Goal: Transaction & Acquisition: Purchase product/service

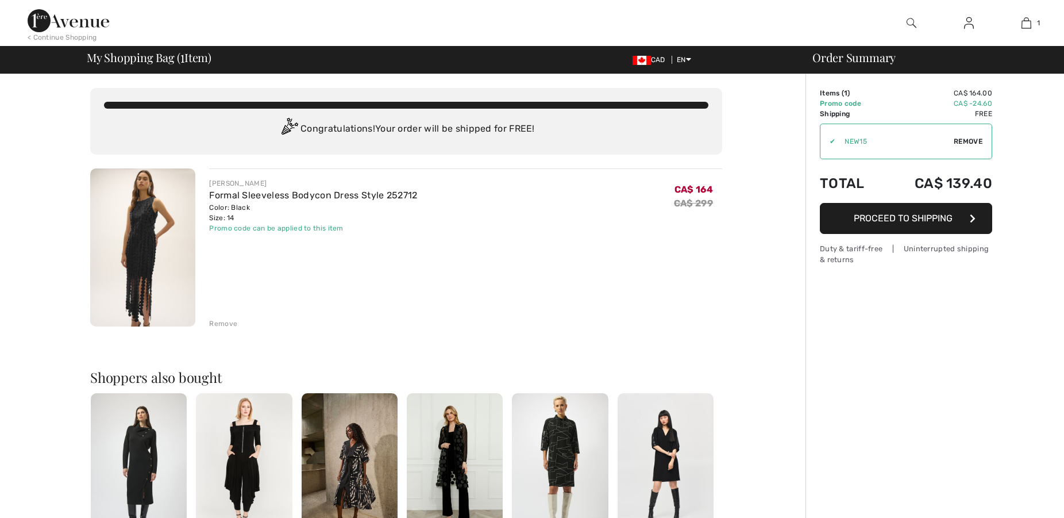
checkbox input "true"
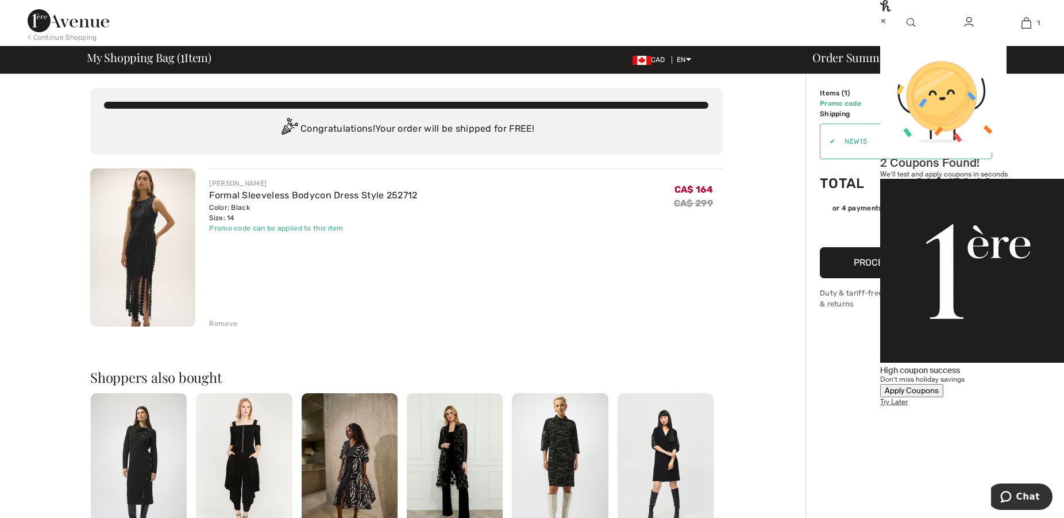
click at [1044, 26] on div "×" at bounding box center [972, 20] width 184 height 12
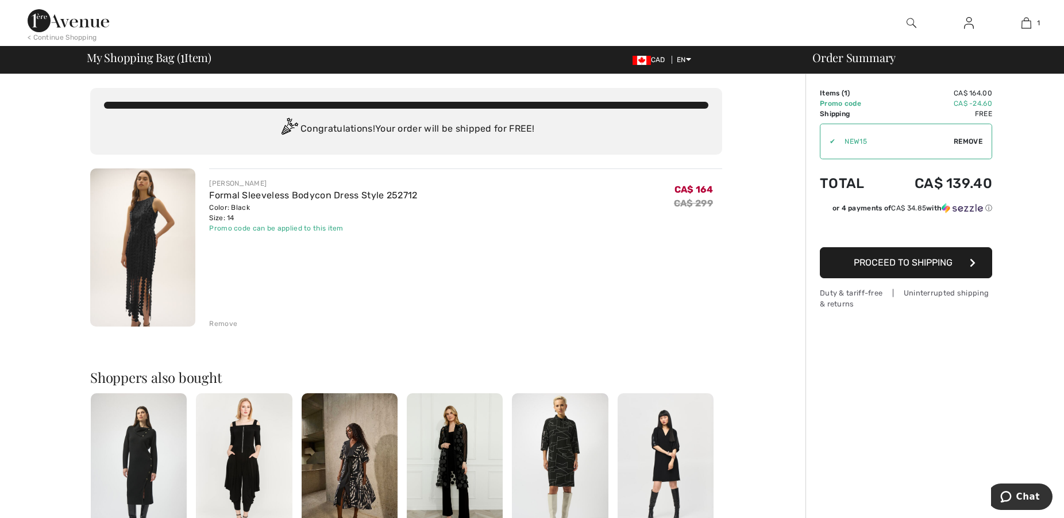
click at [161, 217] on img at bounding box center [142, 247] width 105 height 158
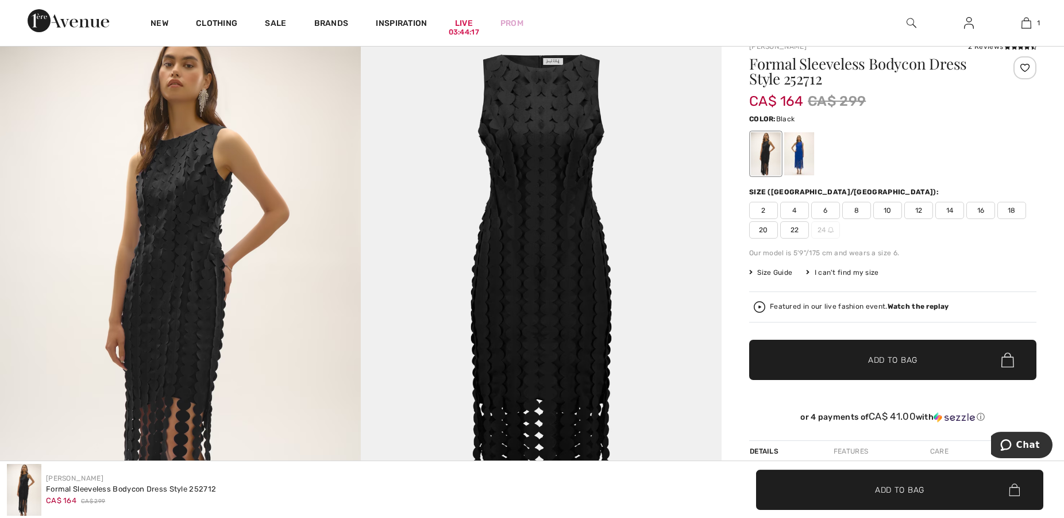
scroll to position [59, 0]
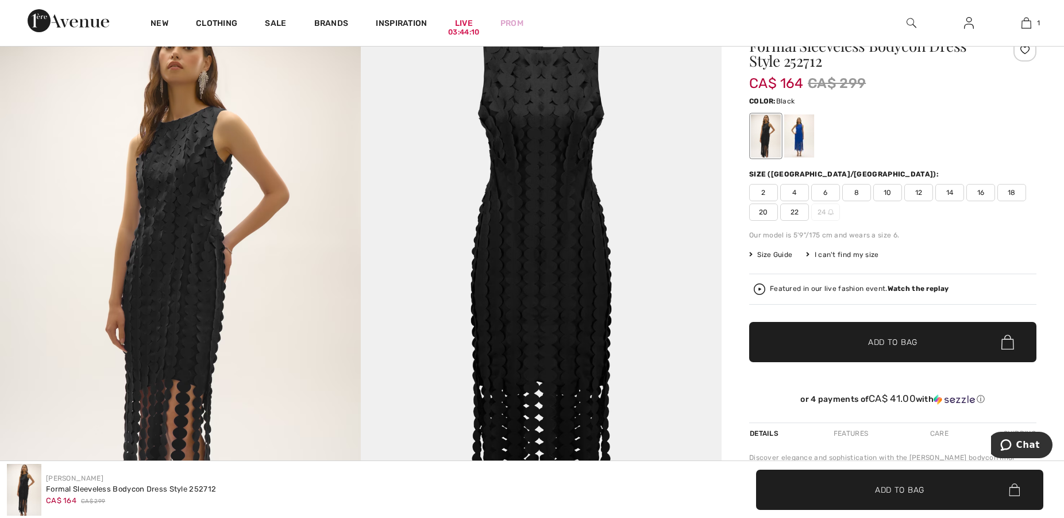
click at [775, 253] on span "Size Guide" at bounding box center [770, 254] width 43 height 10
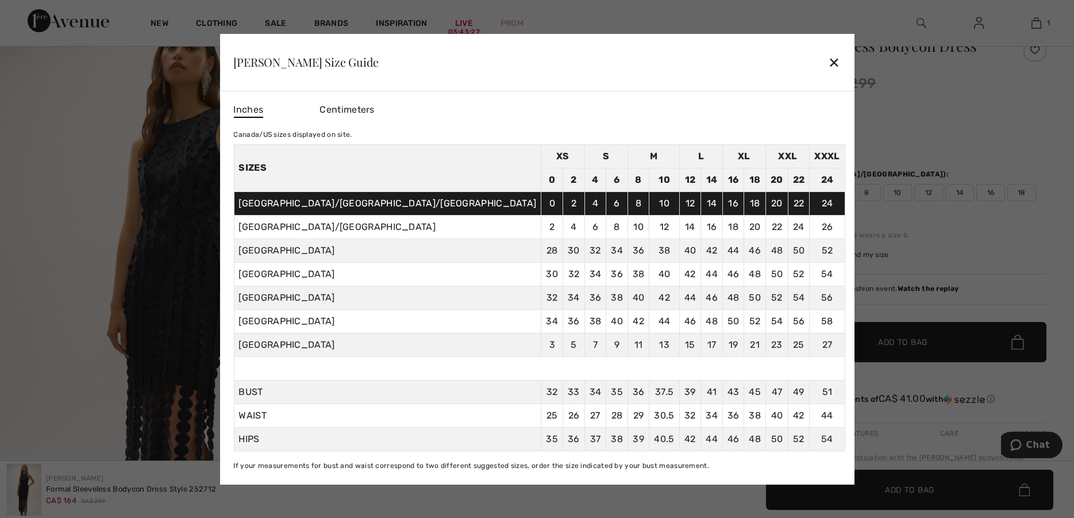
click at [828, 57] on div "✕" at bounding box center [834, 62] width 12 height 24
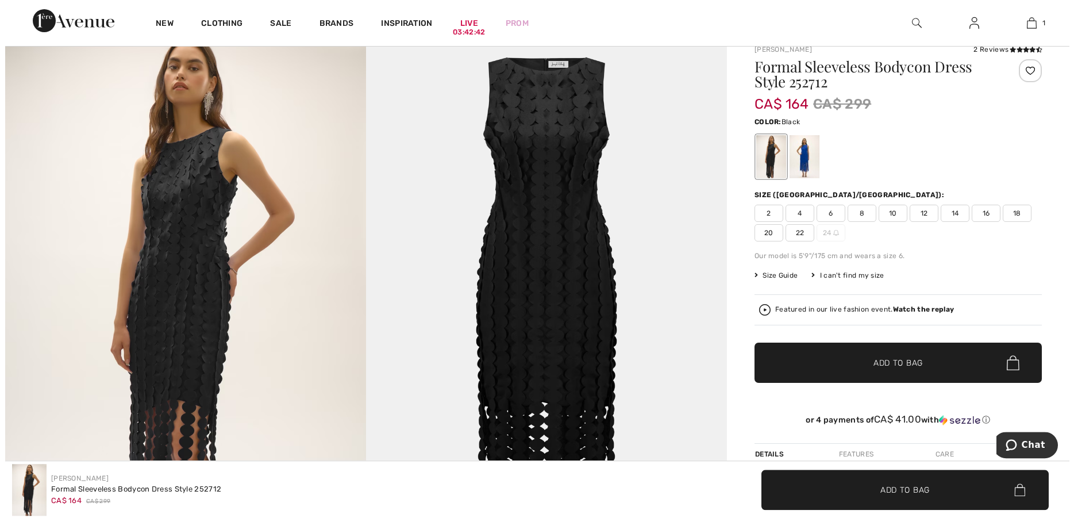
scroll to position [0, 0]
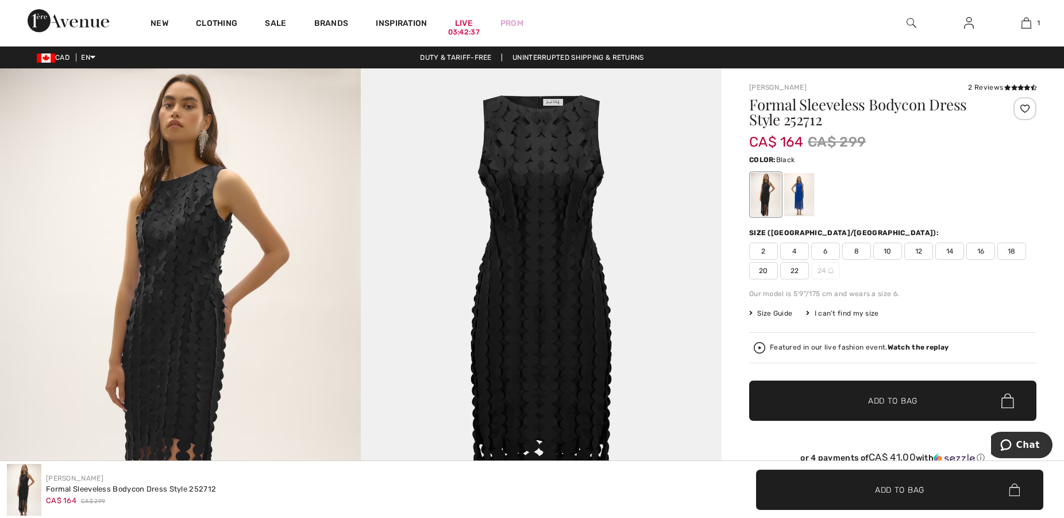
click at [544, 210] on img at bounding box center [541, 338] width 361 height 541
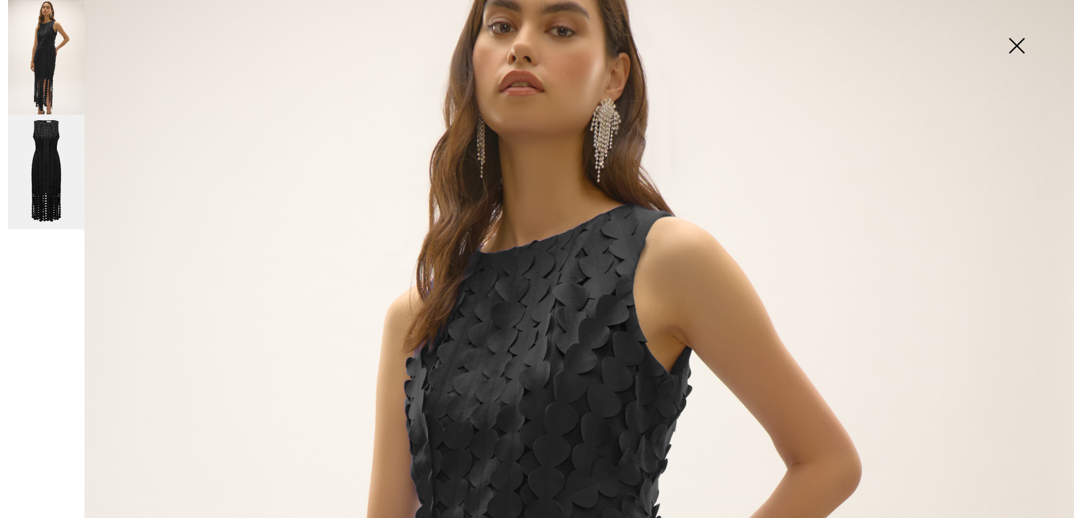
scroll to position [66, 0]
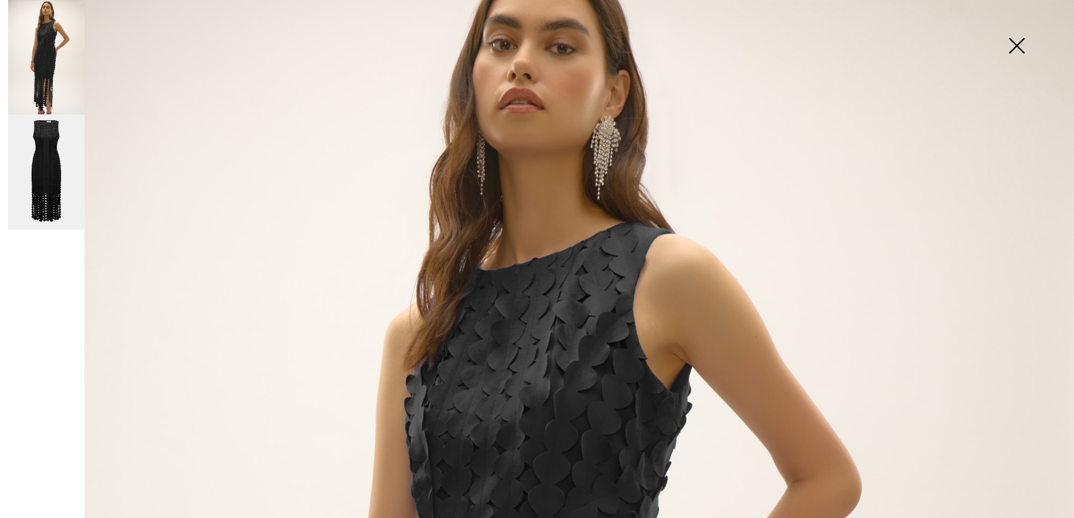
click at [56, 161] on img at bounding box center [46, 171] width 76 height 115
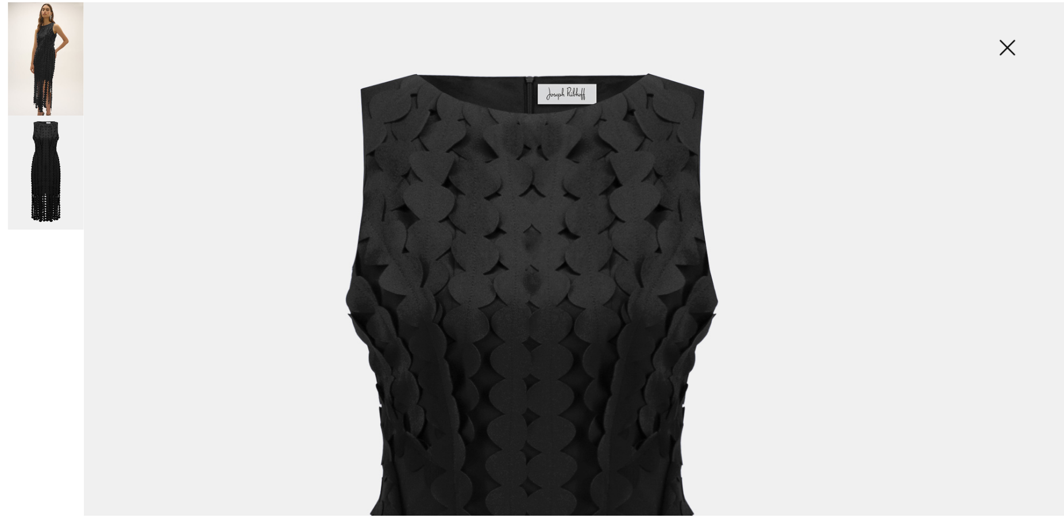
scroll to position [0, 0]
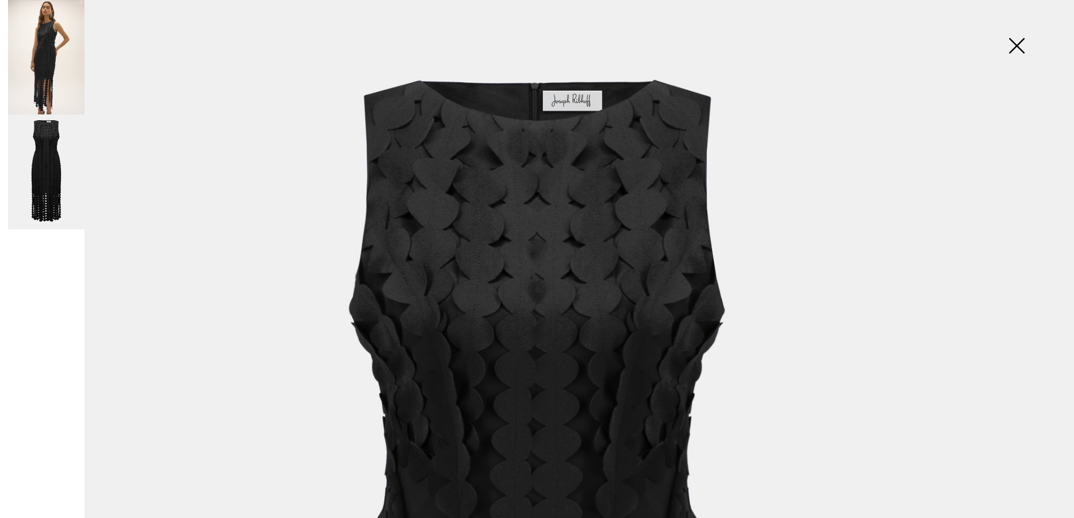
click at [1008, 45] on img at bounding box center [1016, 46] width 57 height 59
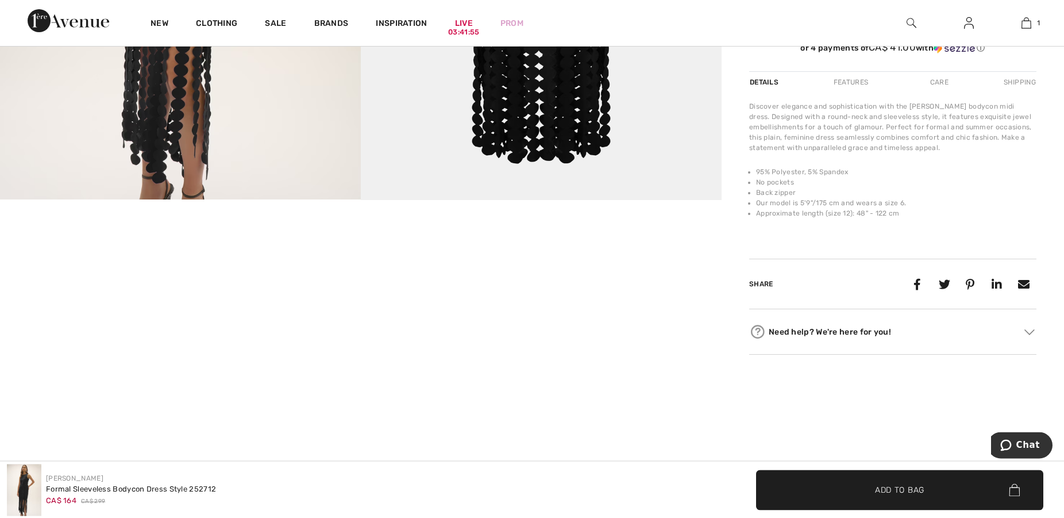
scroll to position [410, 0]
click at [120, 320] on video "Your browser does not support the video tag." at bounding box center [120, 259] width 241 height 120
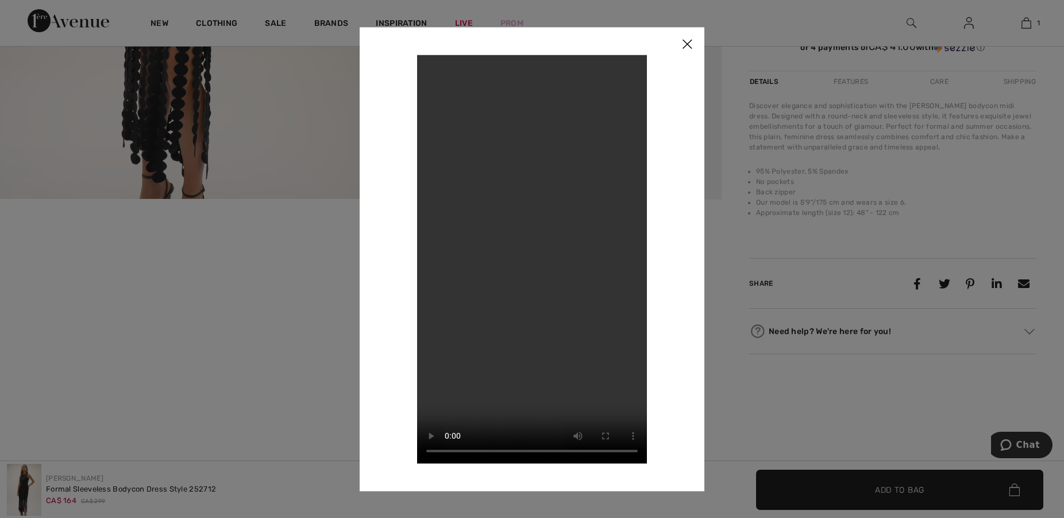
click at [688, 43] on img at bounding box center [687, 45] width 34 height 36
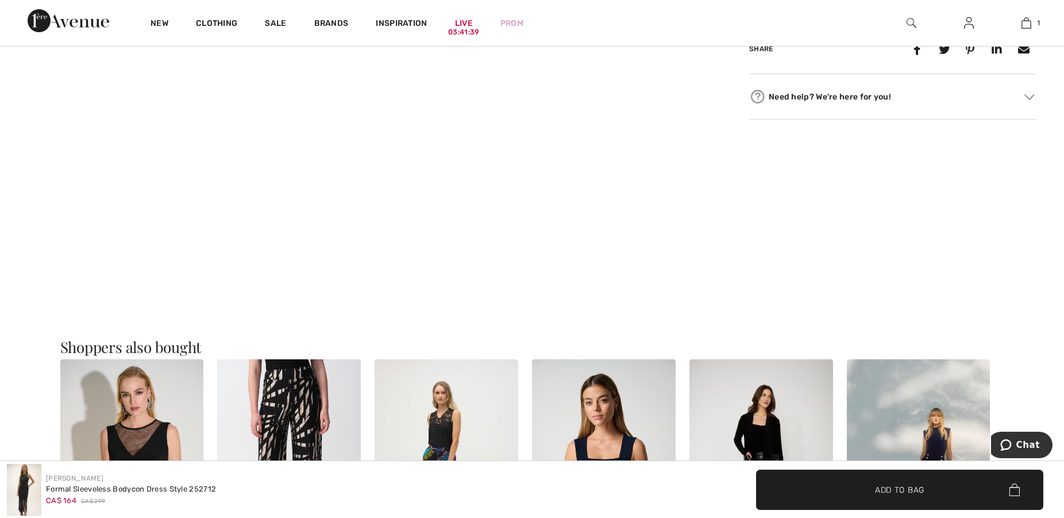
scroll to position [469, 0]
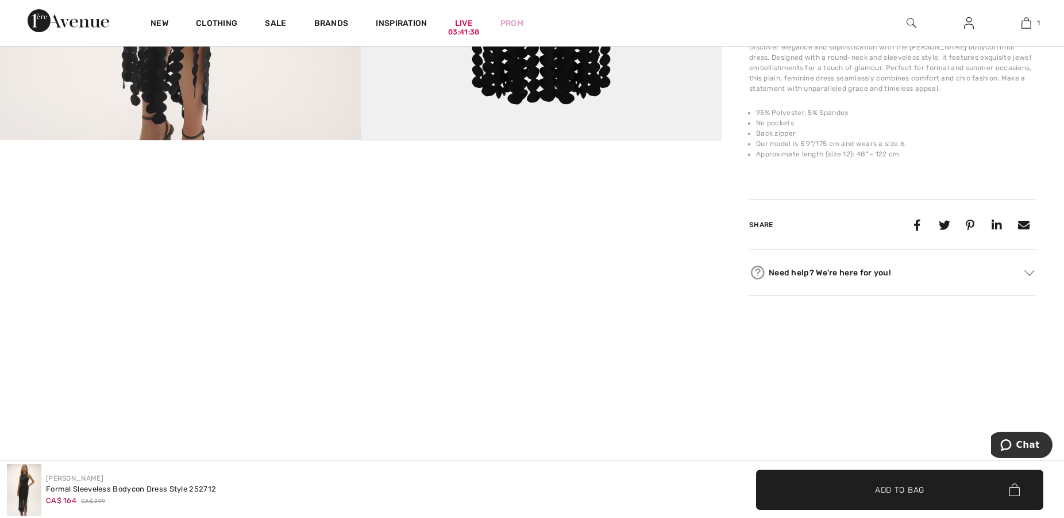
click at [804, 279] on div "Need help? We're here for you!" at bounding box center [892, 272] width 287 height 17
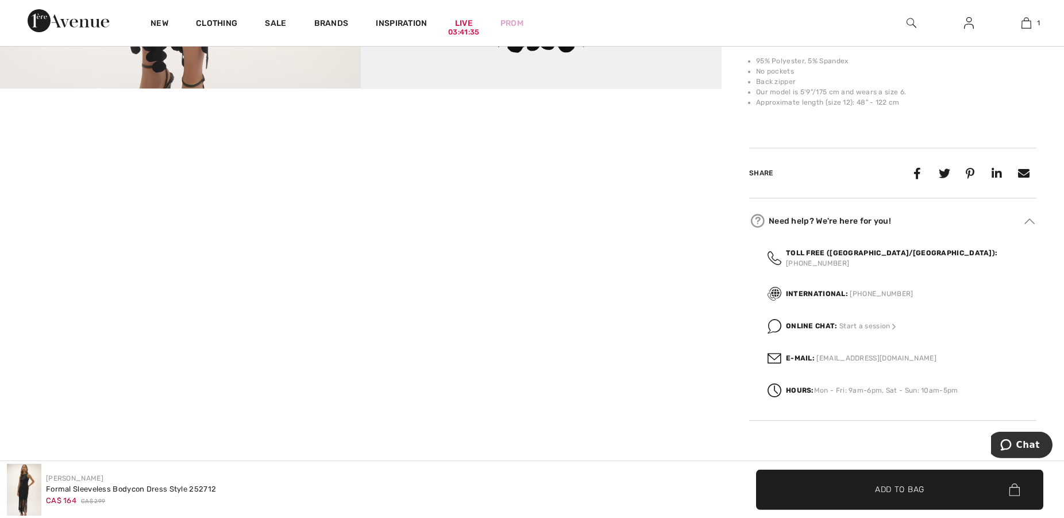
scroll to position [586, 0]
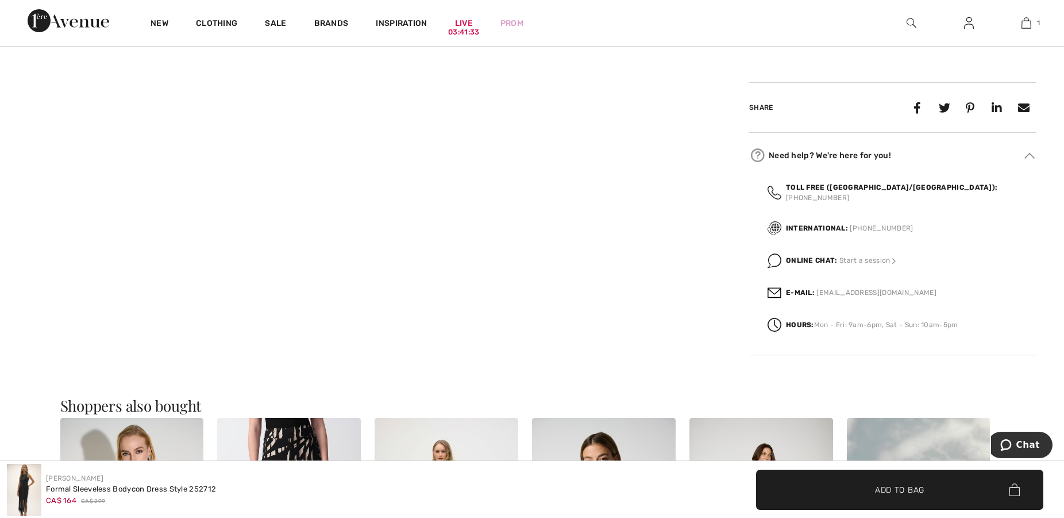
click at [806, 262] on strong "Online Chat:" at bounding box center [812, 260] width 52 height 8
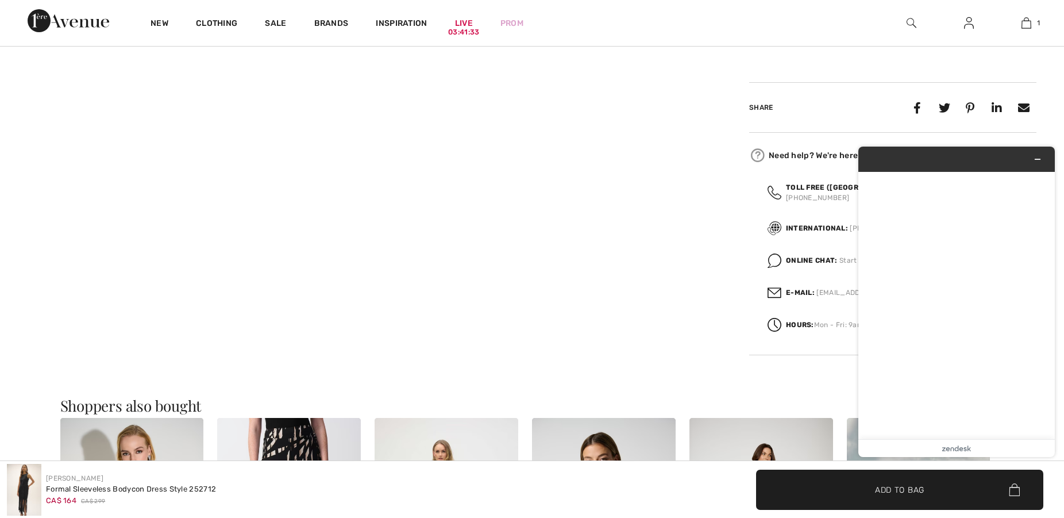
scroll to position [0, 0]
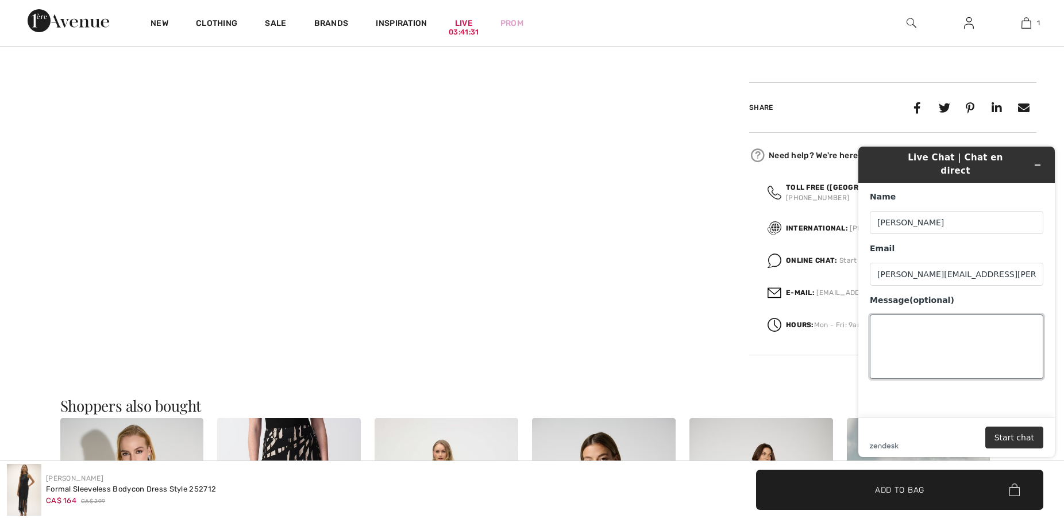
click at [885, 317] on textarea "Message (optional)" at bounding box center [957, 346] width 174 height 64
type textarea "hI,"
drag, startPoint x: 891, startPoint y: 314, endPoint x: 865, endPoint y: 320, distance: 27.1
click at [870, 320] on textarea "hI," at bounding box center [957, 346] width 174 height 64
type textarea "h"
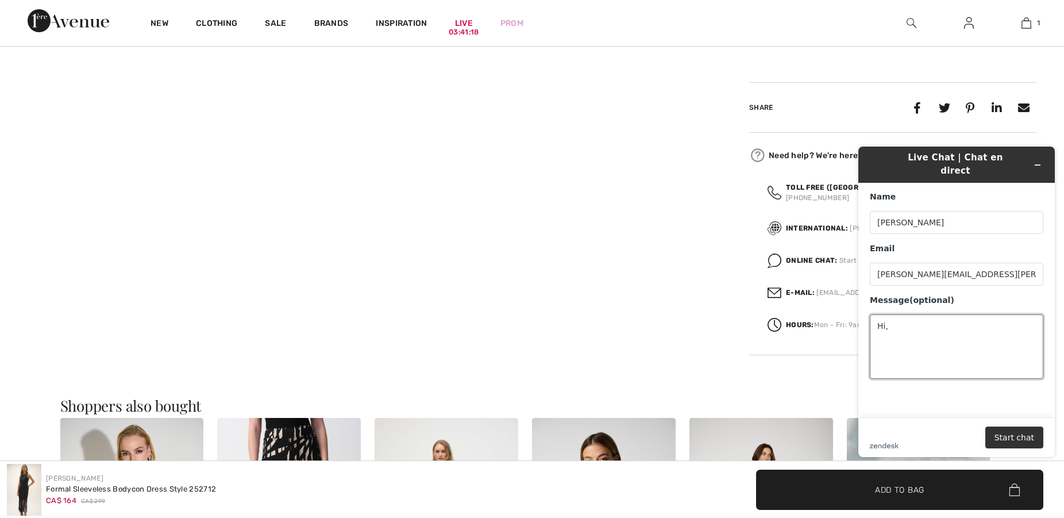
click at [875, 333] on textarea "Hi," at bounding box center [957, 346] width 174 height 64
click at [972, 325] on textarea "Hi, If i purchase a dress online is the credit" at bounding box center [957, 346] width 174 height 64
drag, startPoint x: 1030, startPoint y: 359, endPoint x: 853, endPoint y: 374, distance: 178.3
click at [870, 372] on textarea "Hi, If i purchase a dress online and for some reason have to return it, can I u…" at bounding box center [957, 346] width 174 height 64
click at [1022, 337] on textarea "Hi, If i purchase a dress online and for some reason have to return it, can I u…" at bounding box center [957, 346] width 174 height 64
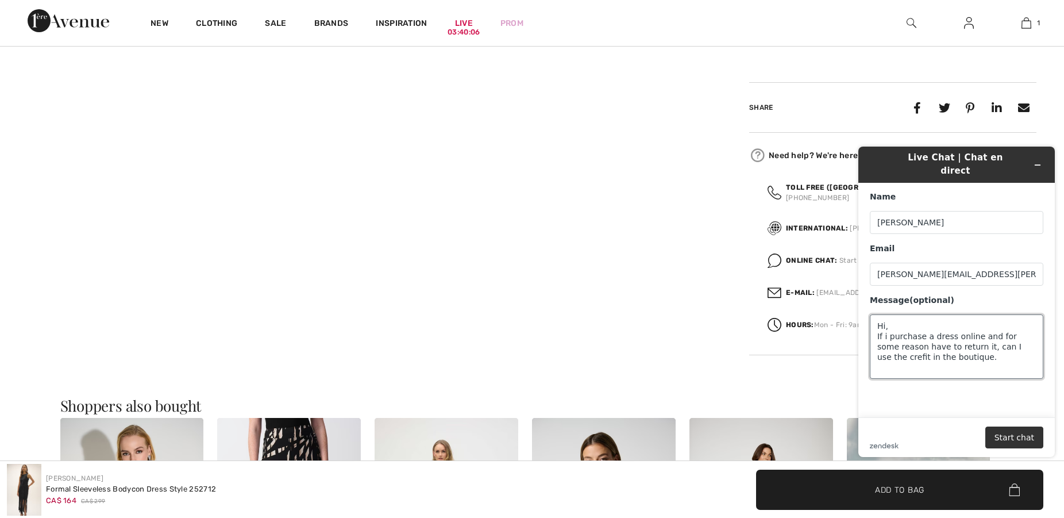
click at [938, 351] on textarea "Hi, If i purchase a dress online and for some reason have to return it, can I u…" at bounding box center [957, 346] width 174 height 64
click at [884, 360] on textarea "Hi, If i purchase a dress online and for some reason have to return it, can I u…" at bounding box center [957, 346] width 174 height 64
type textarea "Hi, If i purchase a dress online and for some reason have to return it, can I u…"
click at [1007, 429] on button "Start chat" at bounding box center [1015, 437] width 58 height 22
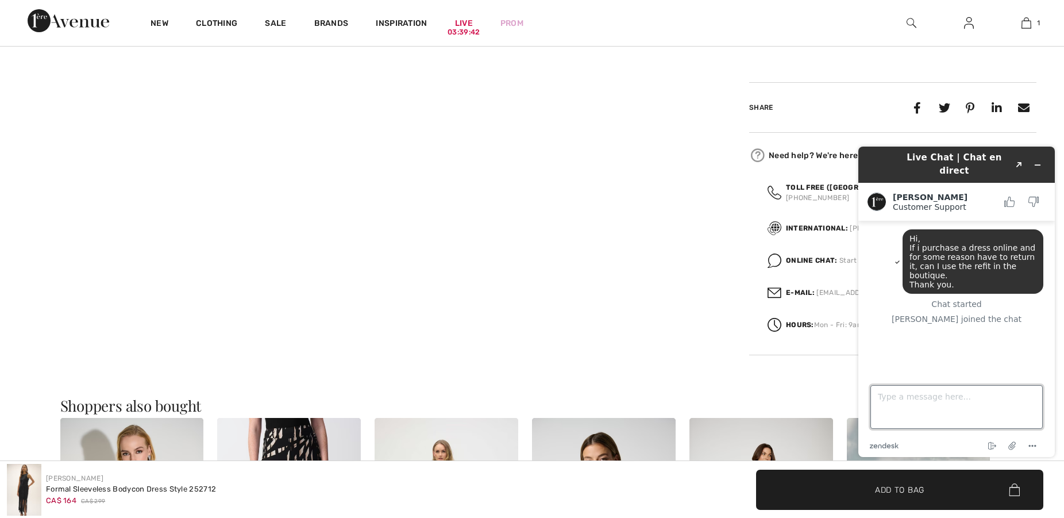
click at [882, 399] on textarea "Type a message here..." at bounding box center [957, 407] width 172 height 44
type textarea "*credit"
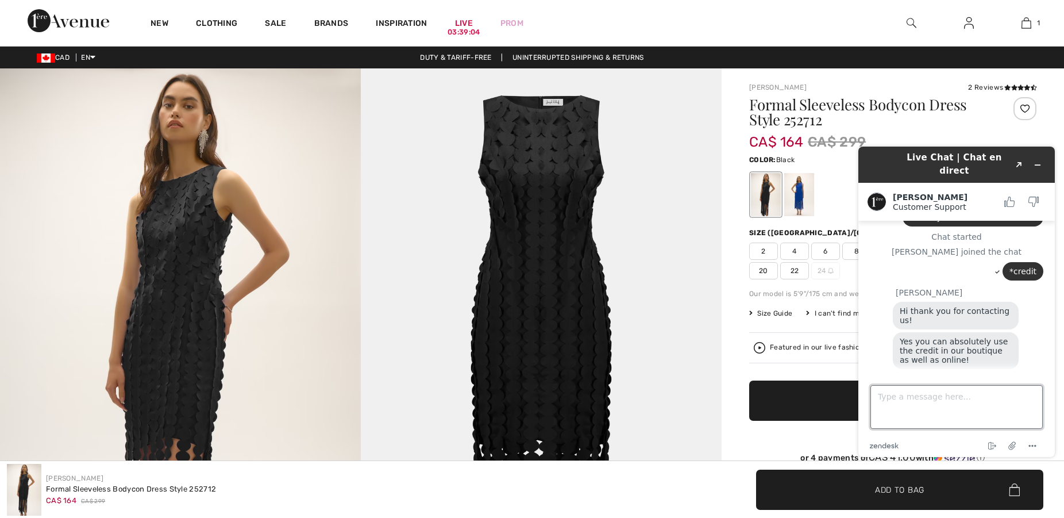
scroll to position [67, 0]
type textarea "O"
click at [906, 406] on textarea "Perfect, thank you. I'm a little worried about sizing" at bounding box center [957, 407] width 172 height 44
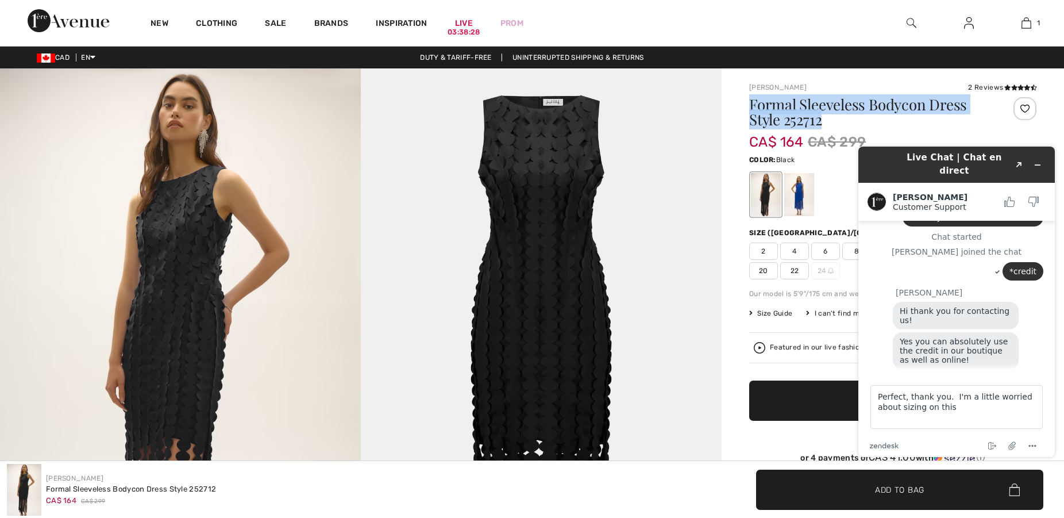
drag, startPoint x: 751, startPoint y: 103, endPoint x: 944, endPoint y: 117, distance: 193.6
click at [944, 117] on h1 "Formal Sleeveless Bodycon Dress Style 252712" at bounding box center [869, 112] width 240 height 30
copy h1 "Formal Sleeveless Bodycon Dress Style 252712"
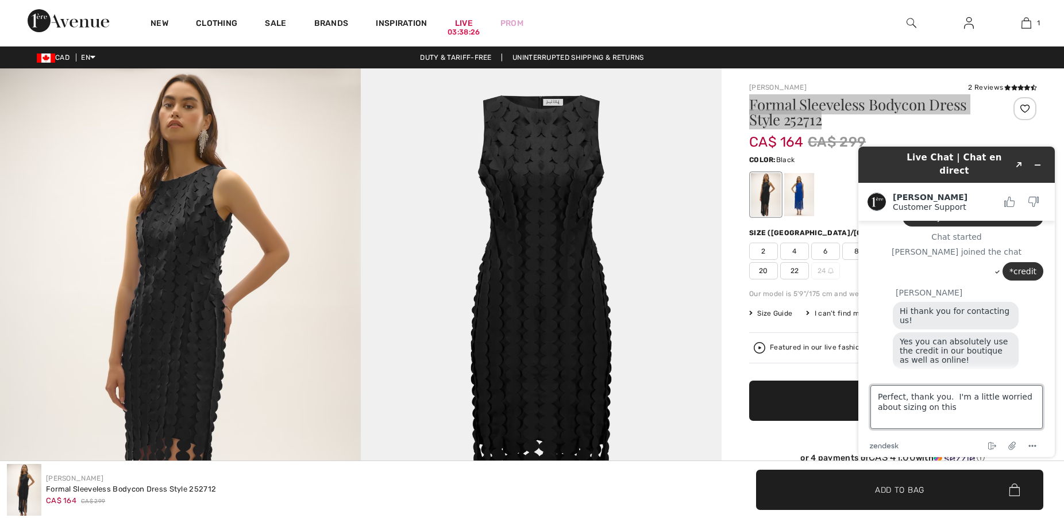
click at [926, 409] on textarea "Perfect, thank you. I'm a little worried about sizing on this" at bounding box center [957, 407] width 172 height 44
paste textarea "Formal Sleeveless Bodycon Dress Style 252712"
type textarea "Perfect, thank you. I'm a little worried about sizing on this style Formal Slee…"
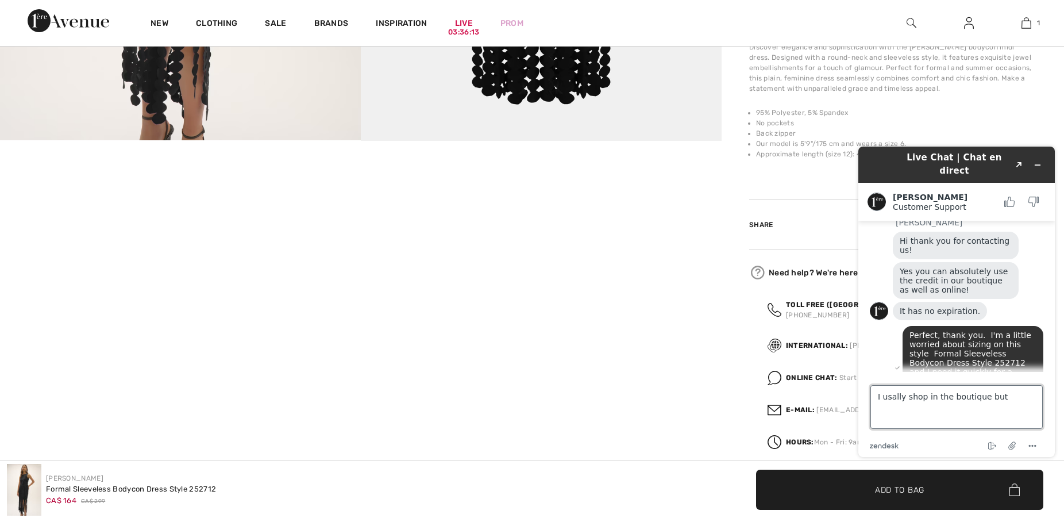
scroll to position [206, 0]
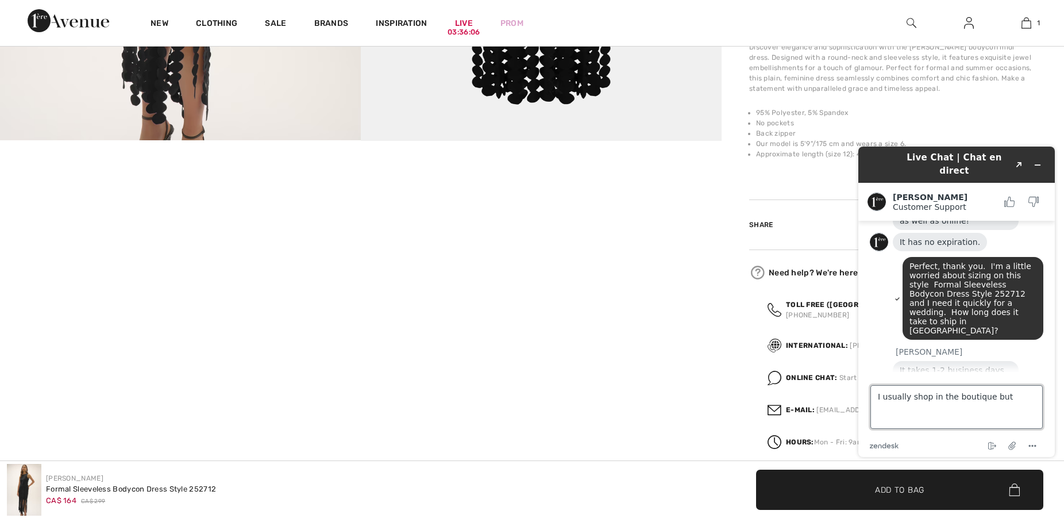
click at [1001, 398] on textarea "I usually shop in the boutique but" at bounding box center [957, 407] width 172 height 44
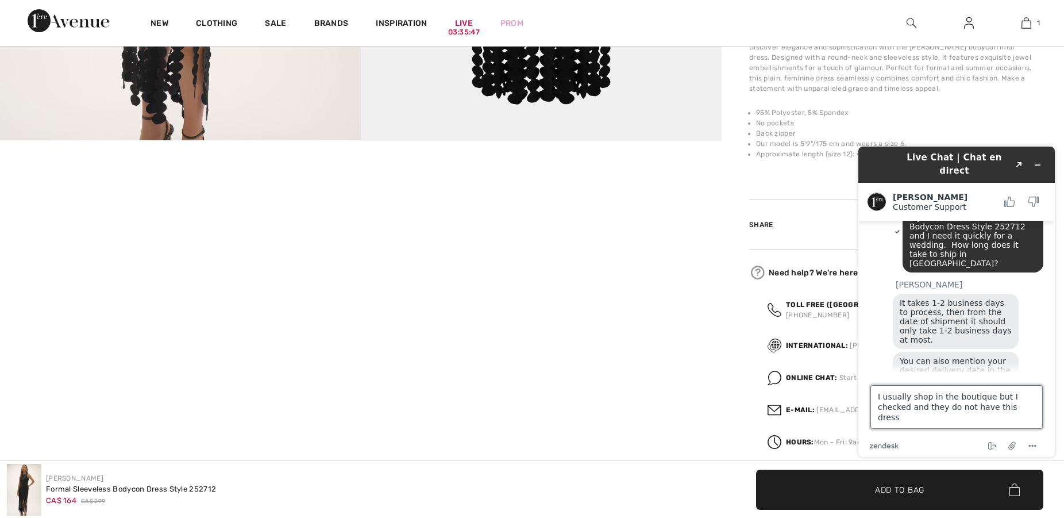
click at [988, 409] on textarea "I usually shop in the boutique but I checked and they do not have this dress" at bounding box center [957, 407] width 172 height 44
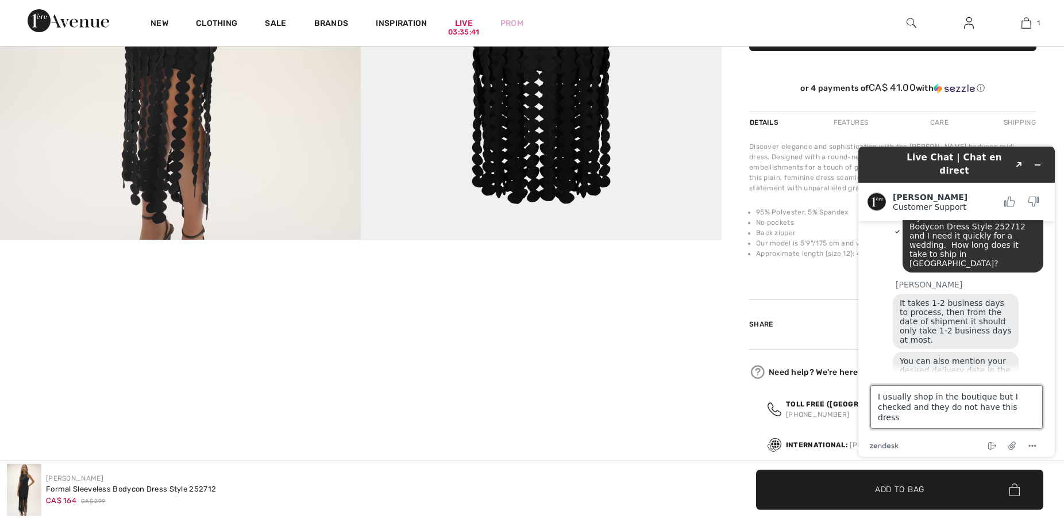
scroll to position [234, 0]
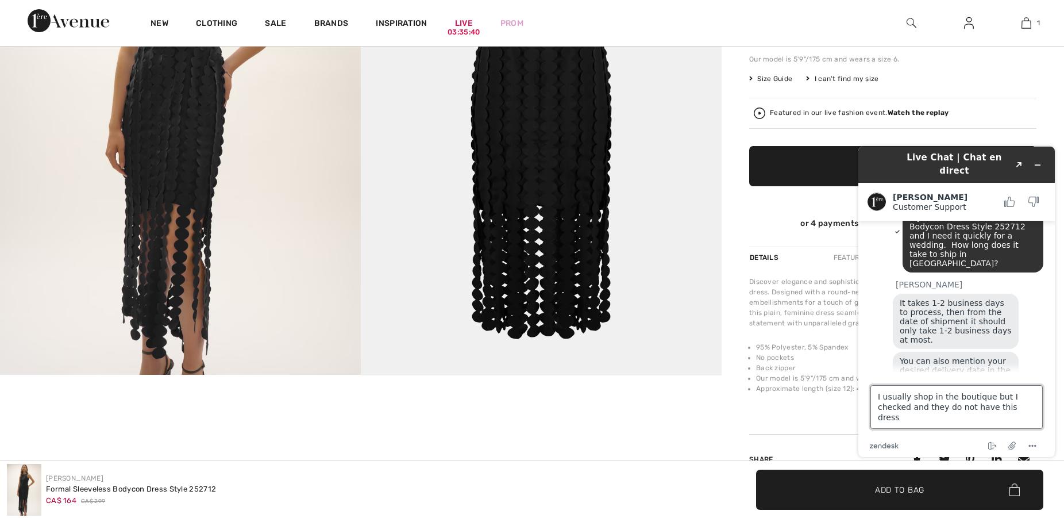
click at [878, 396] on textarea "I usually shop in the boutique but I checked and they do not have this dress" at bounding box center [957, 407] width 172 height 44
click at [1021, 406] on textarea "Great, I usually shop in the boutique but I checked and they do not have this d…" at bounding box center [957, 407] width 172 height 44
type textarea "Great, I usually shop in the boutique but I checked and they do not have this d…"
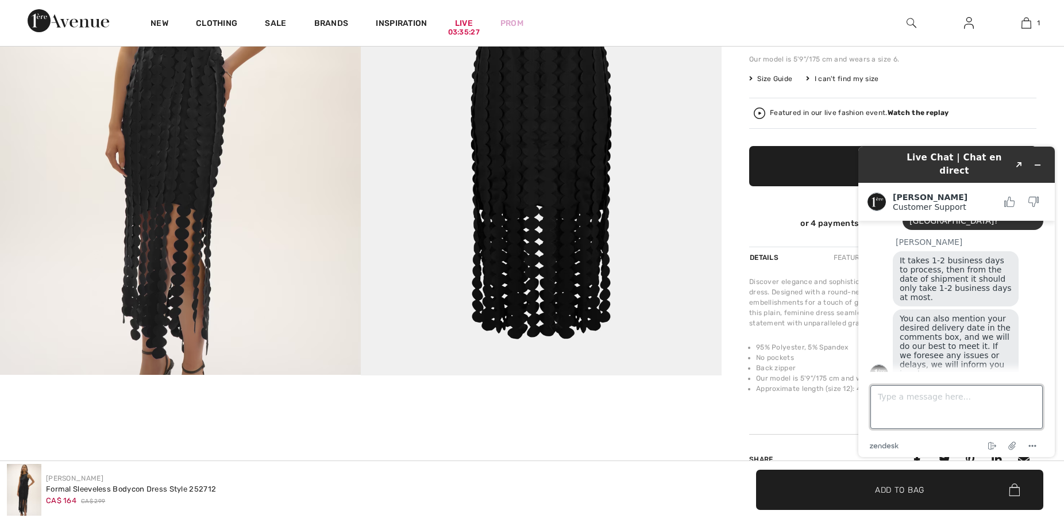
scroll to position [316, 0]
click at [887, 416] on textarea "If necessary, could I return it at the boutique and get my credit right away to…" at bounding box center [957, 407] width 172 height 44
click at [913, 424] on textarea "If necessary, could I return it at the boutique and get my credit right away to…" at bounding box center [957, 407] width 172 height 44
type textarea "If necessary, could I return it at the boutique and get my credit right away to…"
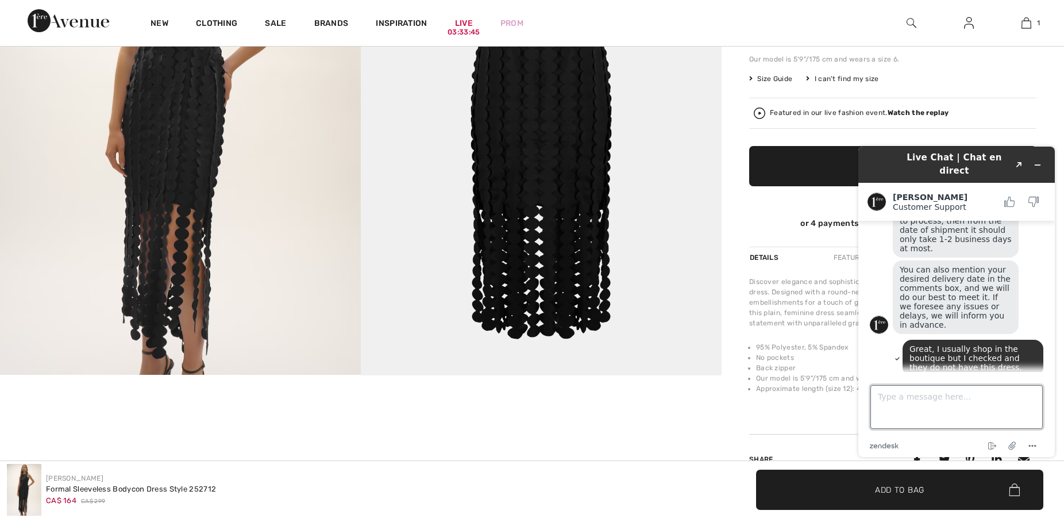
scroll to position [416, 0]
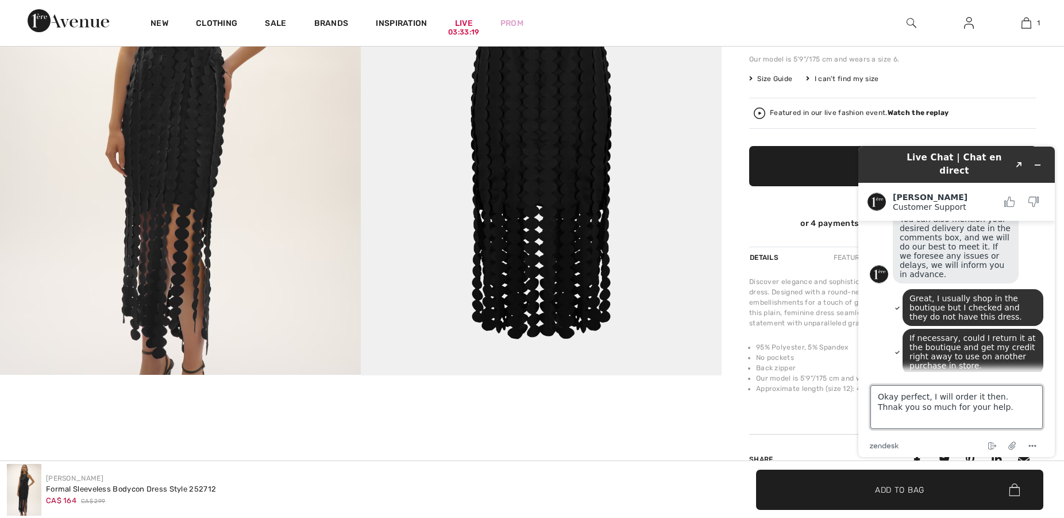
type textarea "Okay perfect, I will order it then. Thank you so much for your help."
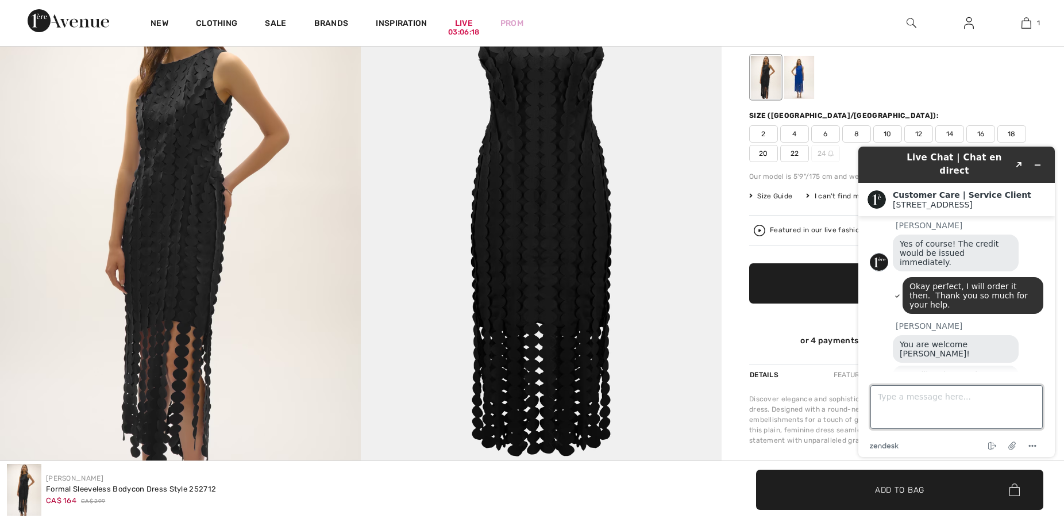
scroll to position [638, 0]
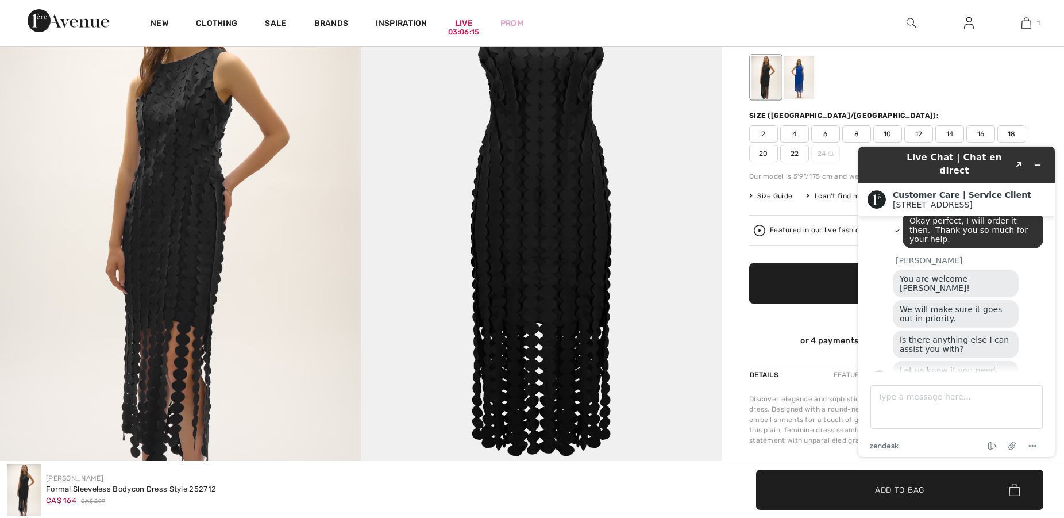
click at [952, 409] on button "Rate this chat" at bounding box center [957, 420] width 74 height 22
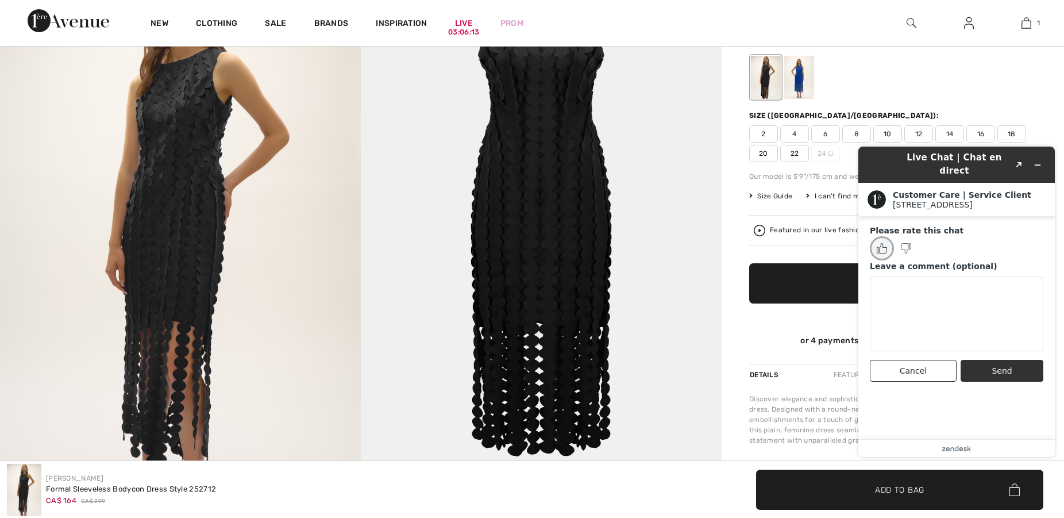
click at [884, 243] on icon "Rate this chat as good" at bounding box center [882, 248] width 10 height 10
click at [883, 284] on textarea "Leave a comment (optional)" at bounding box center [957, 313] width 174 height 75
type textarea "very helpful"
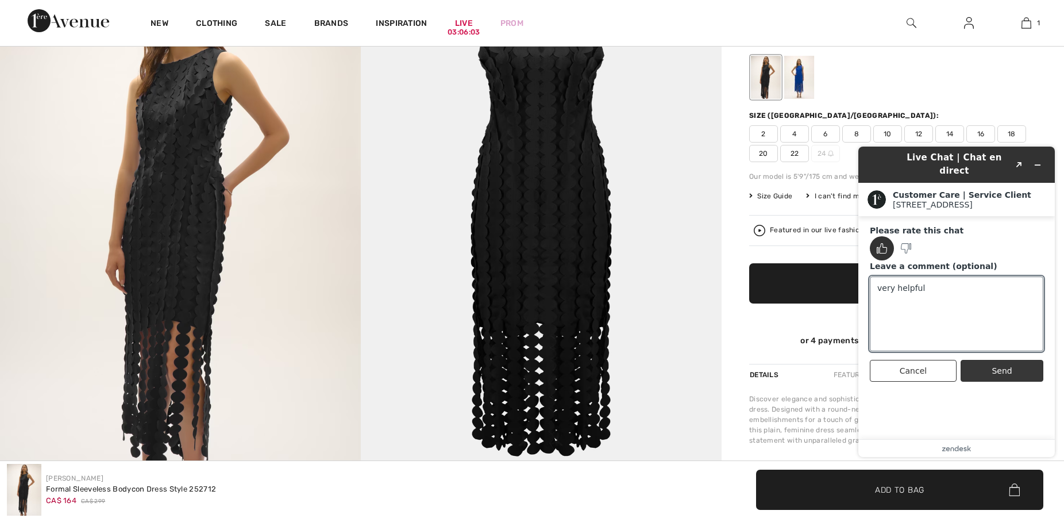
click at [984, 360] on button "Send" at bounding box center [1002, 371] width 83 height 22
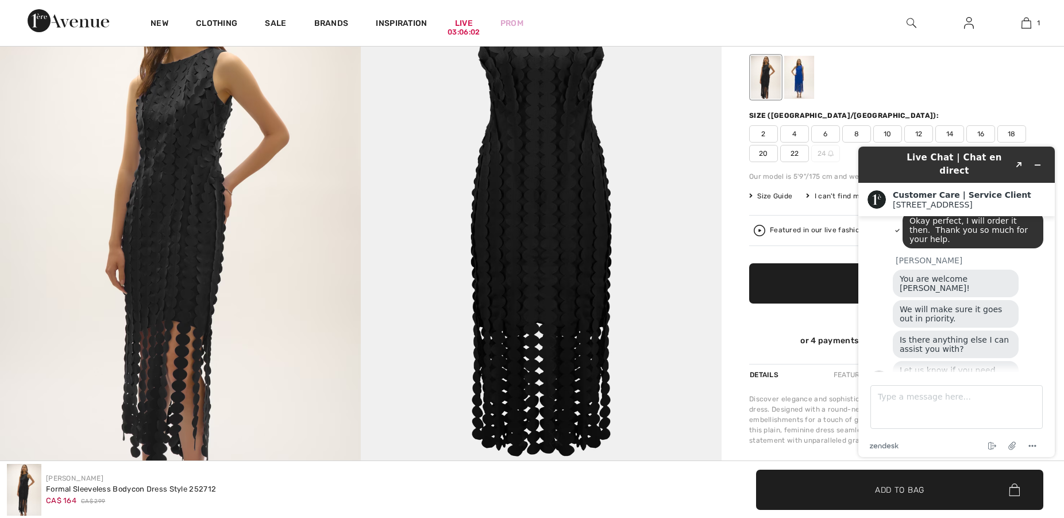
scroll to position [610, 0]
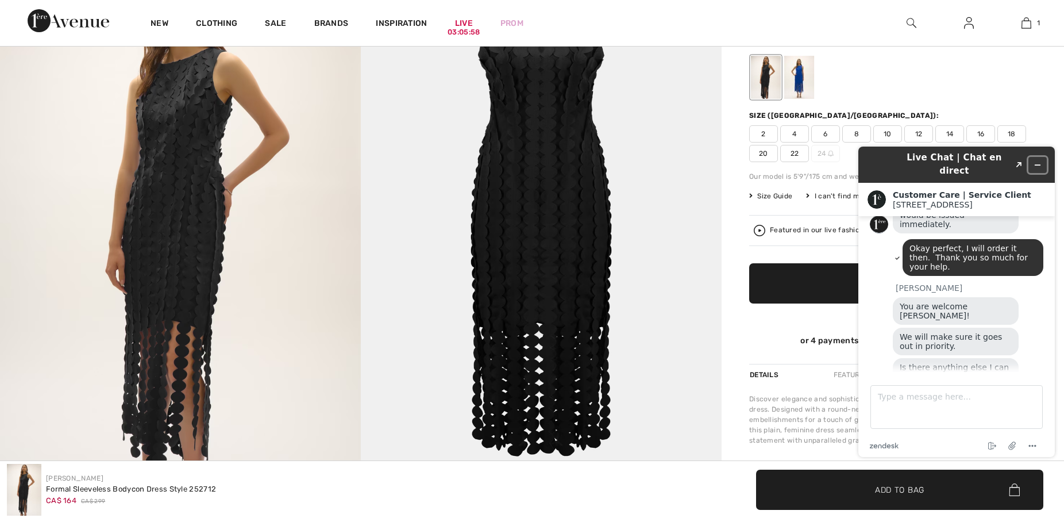
click at [1036, 161] on icon "Minimize widget" at bounding box center [1038, 165] width 8 height 8
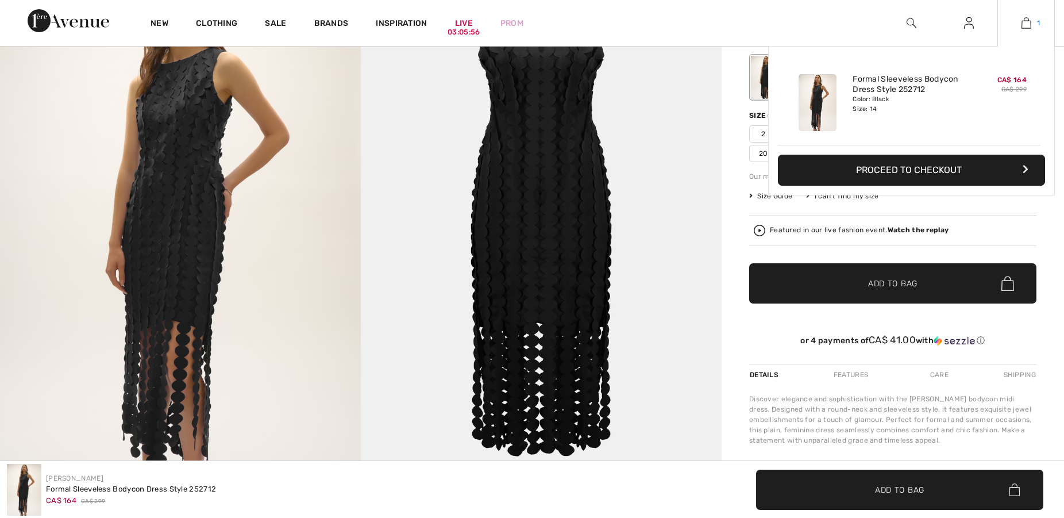
click at [1028, 24] on img at bounding box center [1027, 23] width 10 height 14
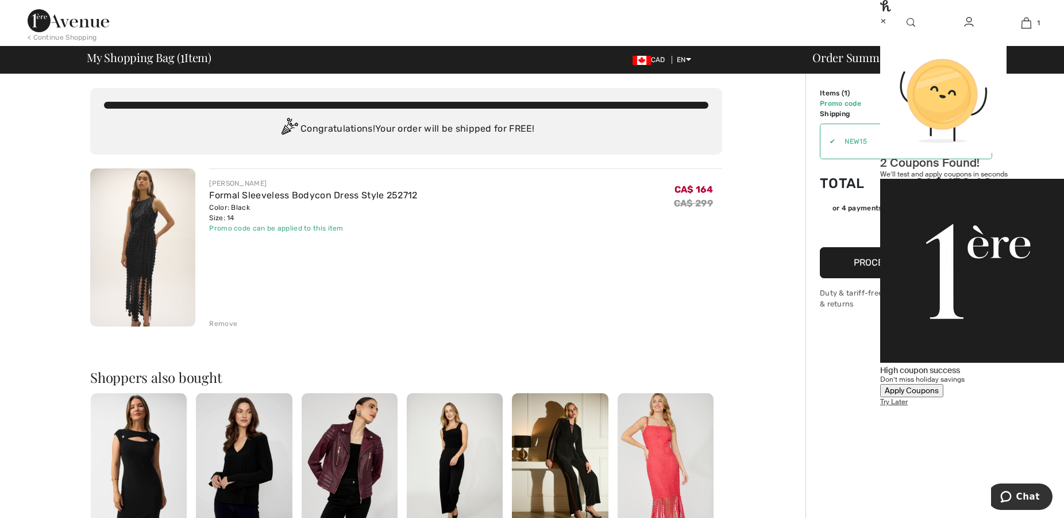
click at [939, 386] on div "Apply Coupons" at bounding box center [912, 391] width 54 height 10
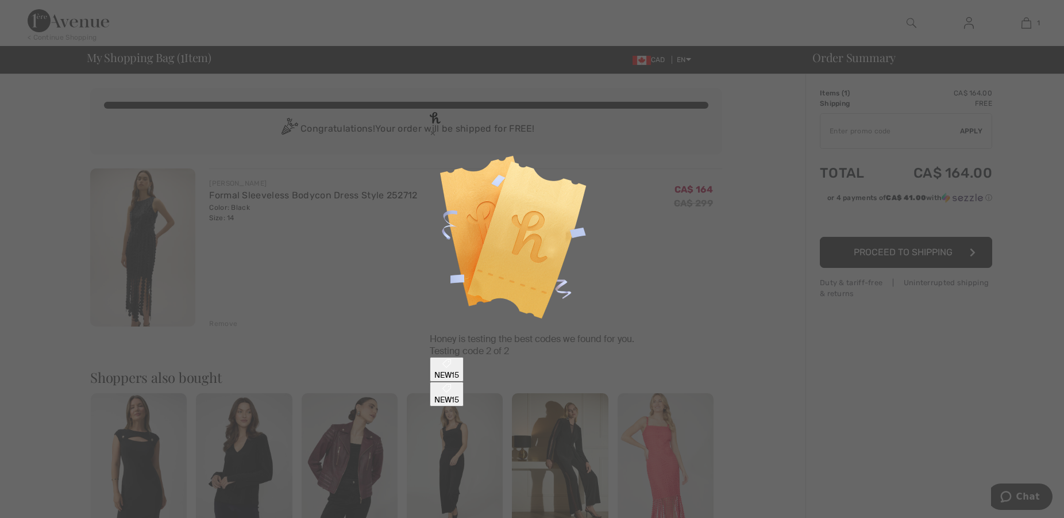
type input "NEW15"
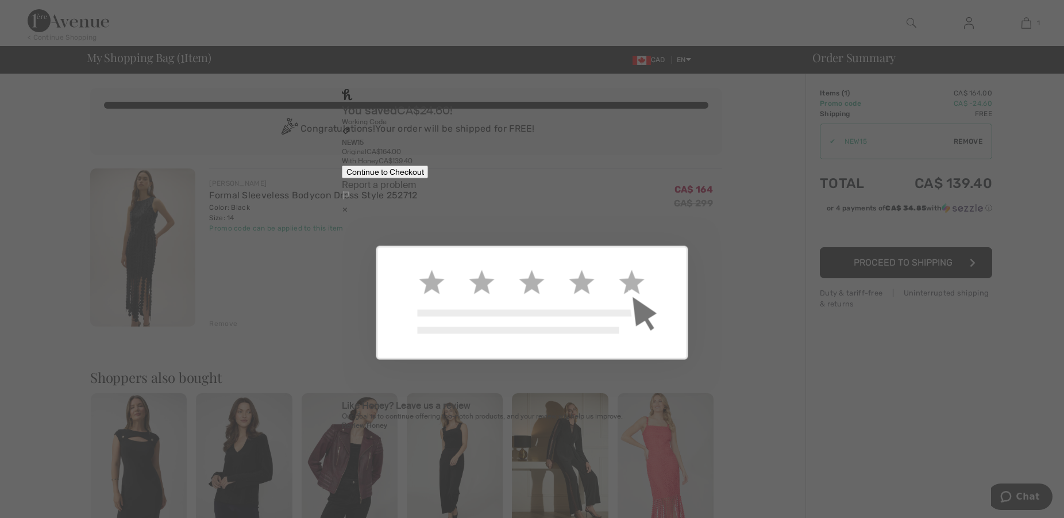
click at [424, 176] on div "Continue to Checkout" at bounding box center [386, 172] width 78 height 10
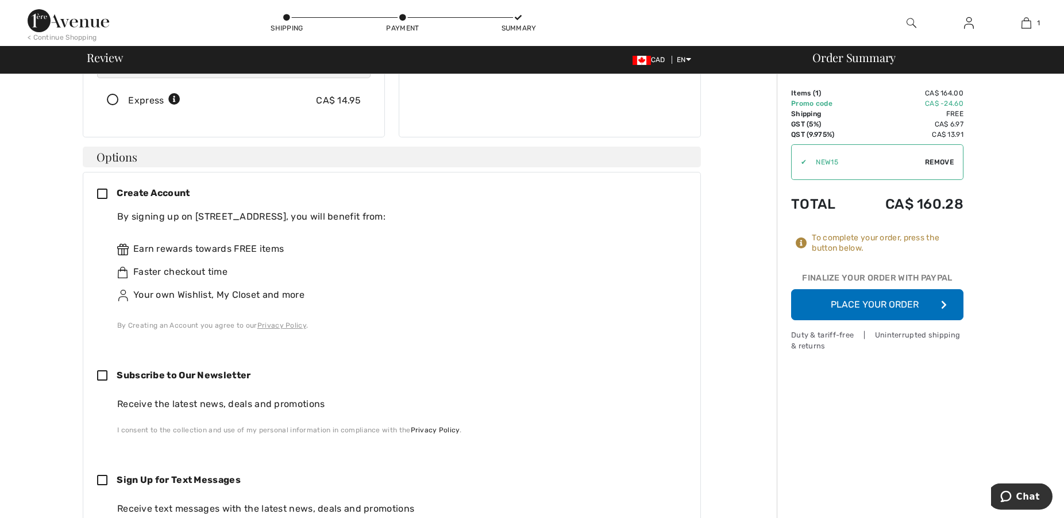
scroll to position [234, 0]
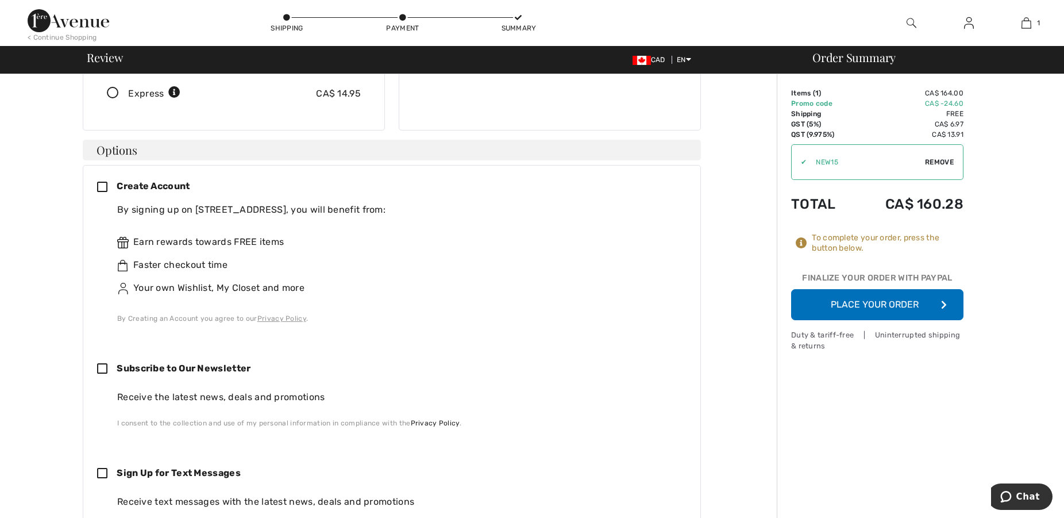
click at [105, 182] on icon at bounding box center [107, 188] width 20 height 12
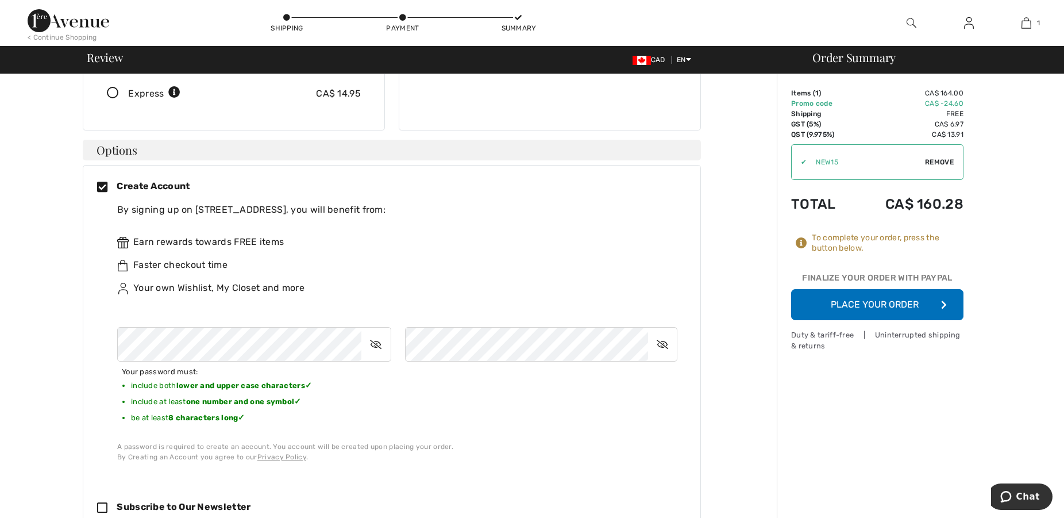
click at [378, 331] on icon at bounding box center [375, 344] width 29 height 26
click at [661, 331] on icon at bounding box center [662, 344] width 29 height 26
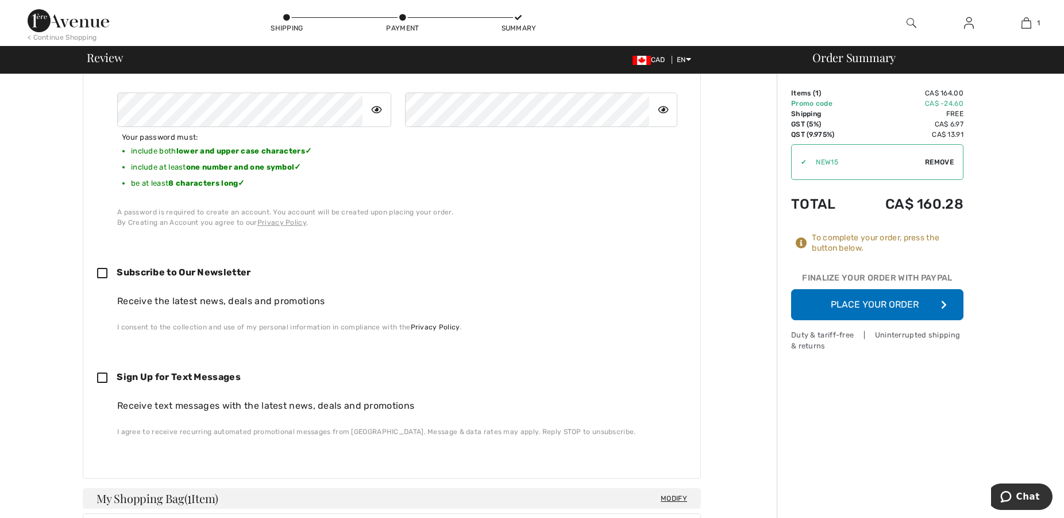
scroll to position [586, 0]
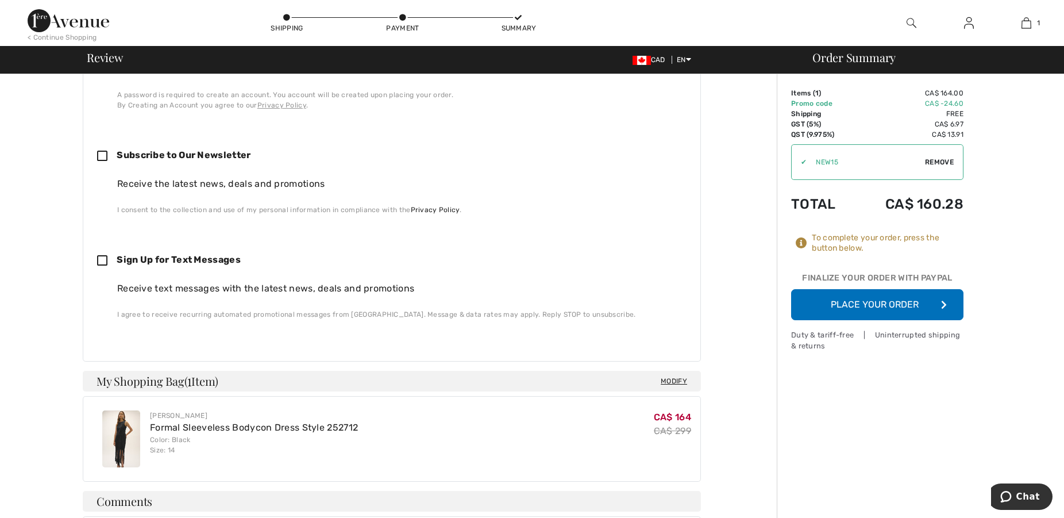
click at [105, 255] on icon at bounding box center [107, 261] width 20 height 12
click at [103, 255] on icon at bounding box center [107, 261] width 20 height 12
checkbox input "false"
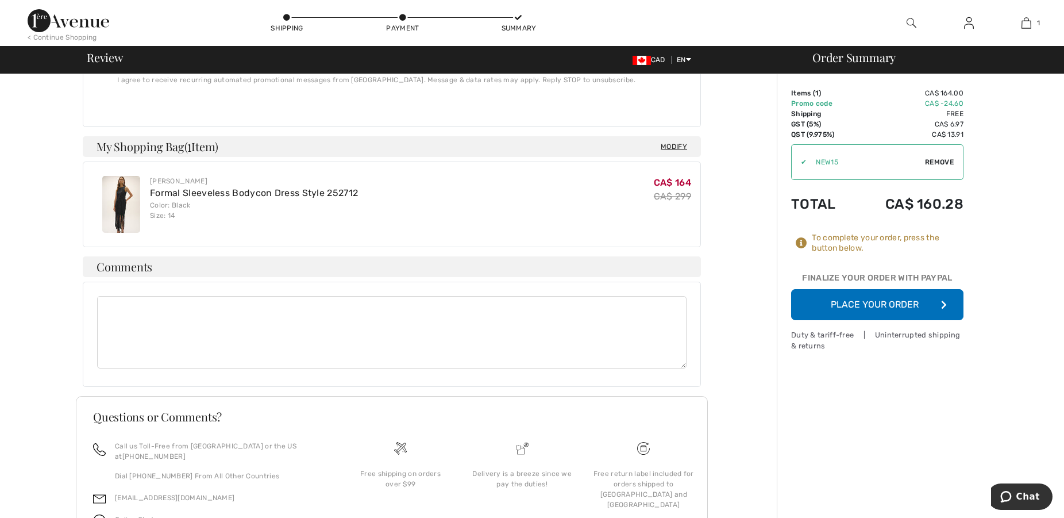
scroll to position [855, 0]
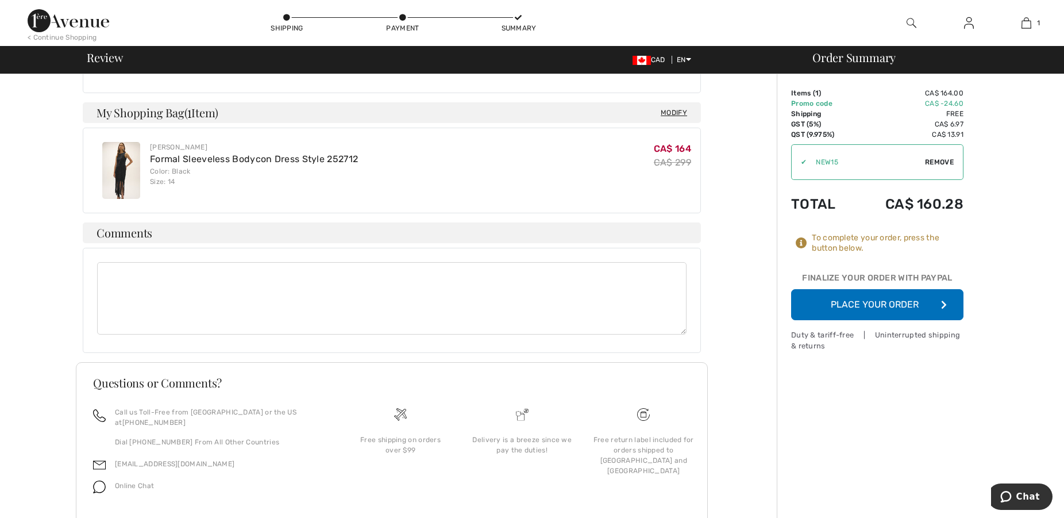
click at [120, 262] on textarea at bounding box center [392, 298] width 590 height 72
drag, startPoint x: 404, startPoint y: 248, endPoint x: 522, endPoint y: 250, distance: 117.8
click at [522, 262] on textarea "If you could ship this out as soon as possible, I would appreciate it. I have a…" at bounding box center [392, 298] width 590 height 72
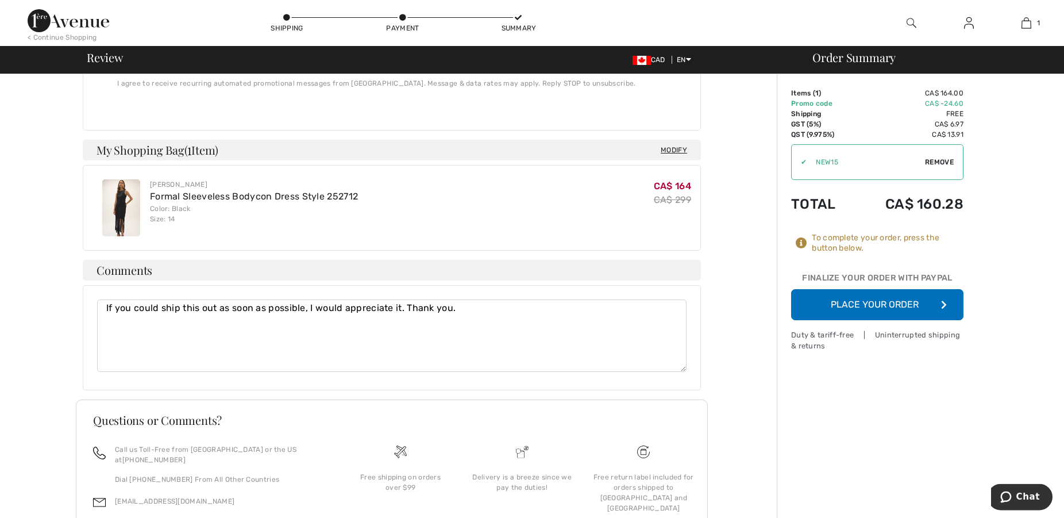
scroll to position [679, 0]
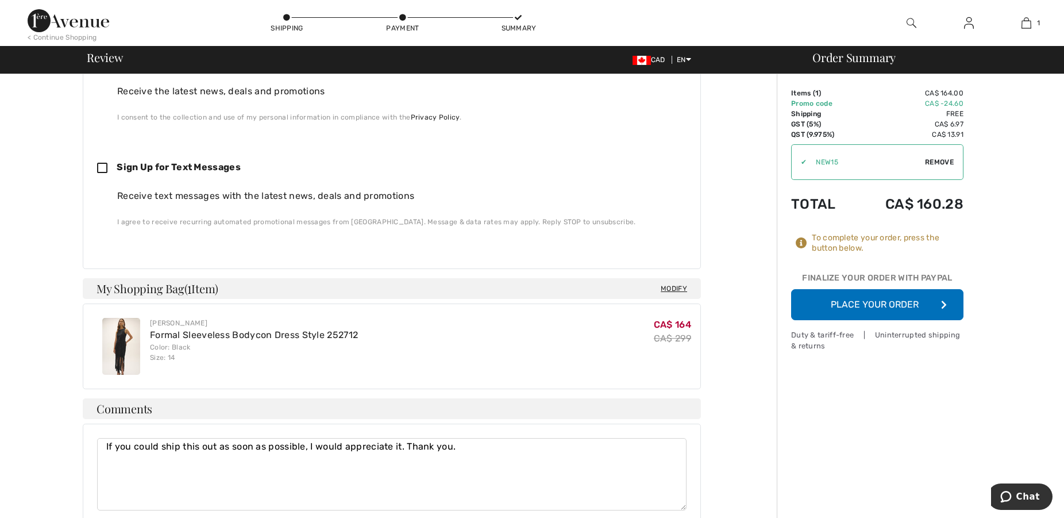
type textarea "If you could ship this out as soon as possible, I would appreciate it. Thank yo…"
click at [871, 296] on button "Place Your Order" at bounding box center [877, 304] width 172 height 31
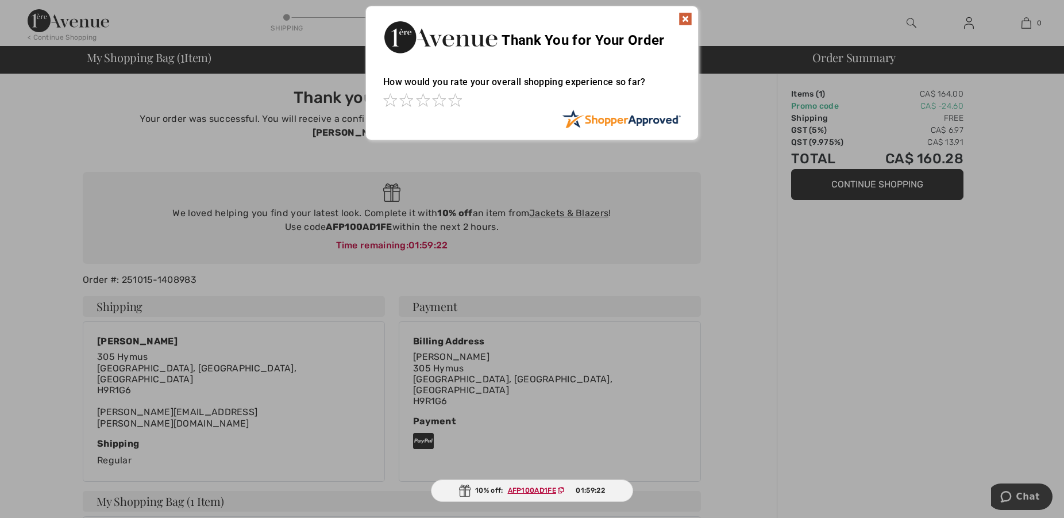
click at [645, 211] on div at bounding box center [532, 259] width 1064 height 518
click at [454, 99] on span at bounding box center [455, 100] width 14 height 14
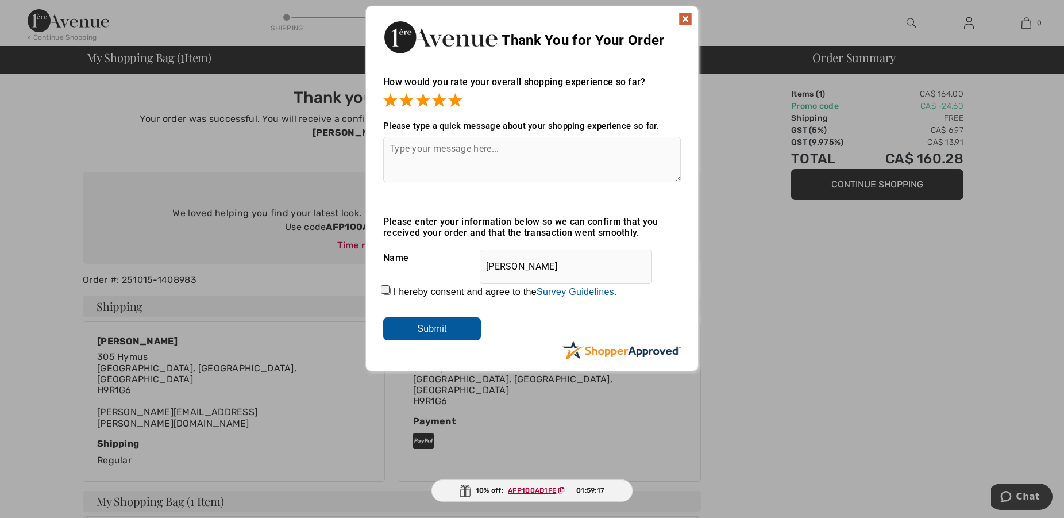
click at [391, 149] on textarea at bounding box center [532, 159] width 298 height 45
click at [428, 327] on input "Submit" at bounding box center [432, 328] width 98 height 23
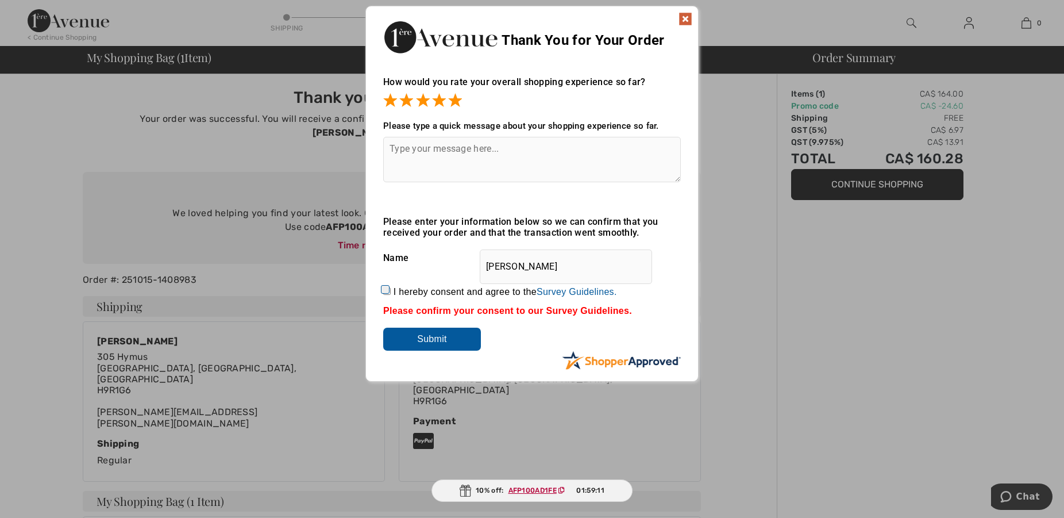
click at [684, 19] on img at bounding box center [686, 19] width 14 height 14
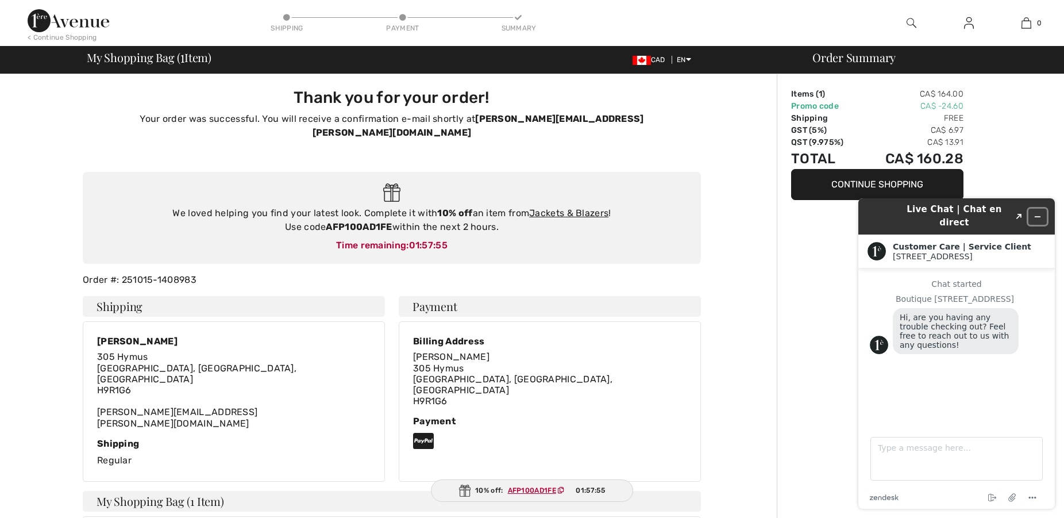
click at [1039, 213] on icon "Minimize widget" at bounding box center [1038, 217] width 8 height 8
